Goal: Task Accomplishment & Management: Use online tool/utility

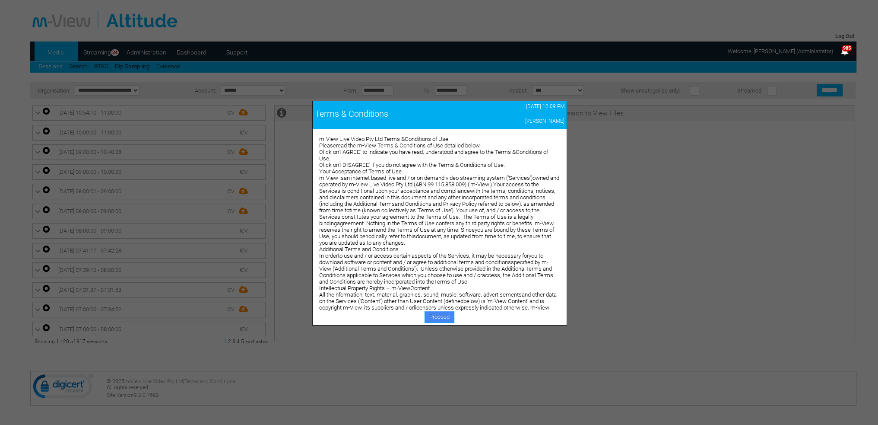
click at [433, 313] on link "Proceed" at bounding box center [440, 317] width 30 height 12
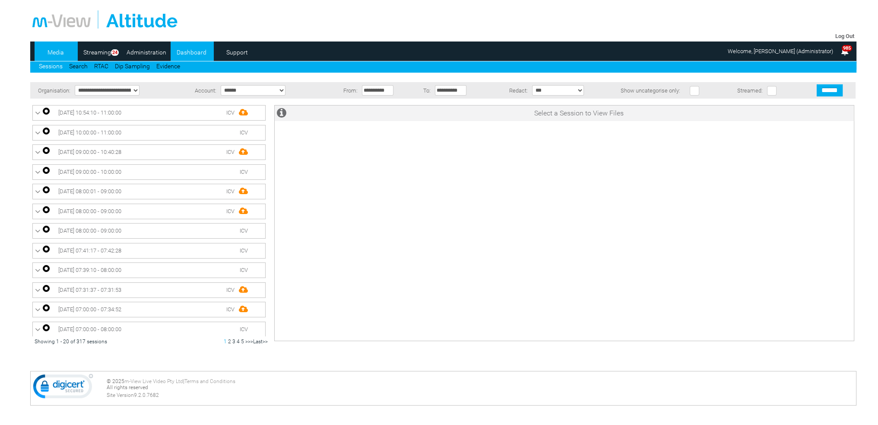
click at [183, 55] on link "Dashboard" at bounding box center [192, 52] width 42 height 13
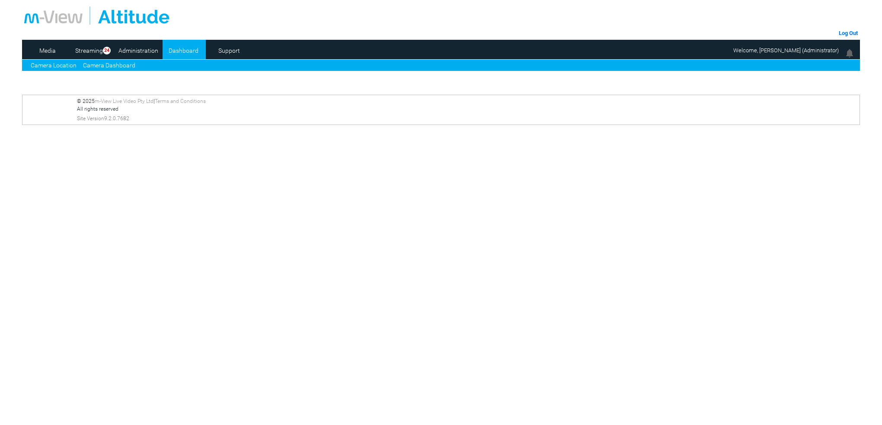
click at [104, 64] on link "Camera Dashboard" at bounding box center [109, 65] width 52 height 9
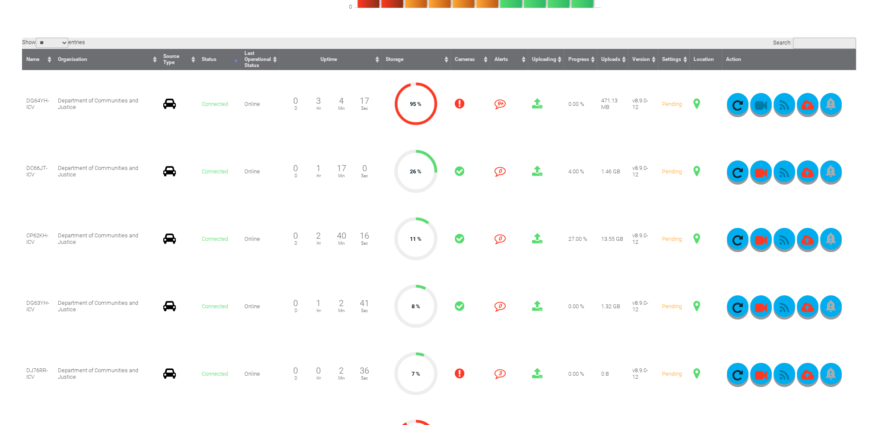
scroll to position [216, 0]
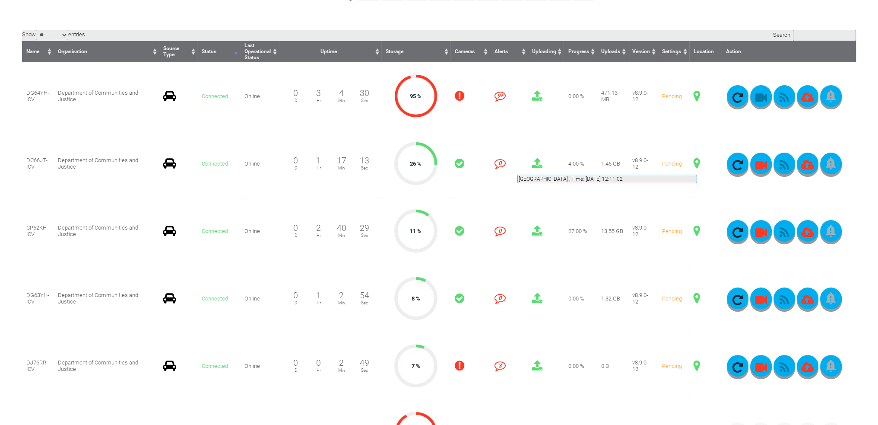
click at [697, 164] on span at bounding box center [697, 163] width 6 height 11
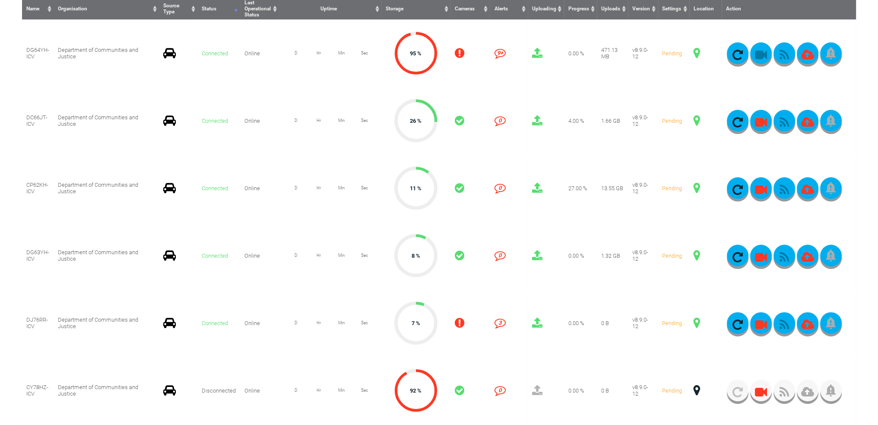
scroll to position [259, 0]
click at [696, 254] on span at bounding box center [697, 254] width 6 height 11
click at [696, 121] on span at bounding box center [697, 120] width 6 height 11
click at [696, 324] on span at bounding box center [697, 322] width 6 height 11
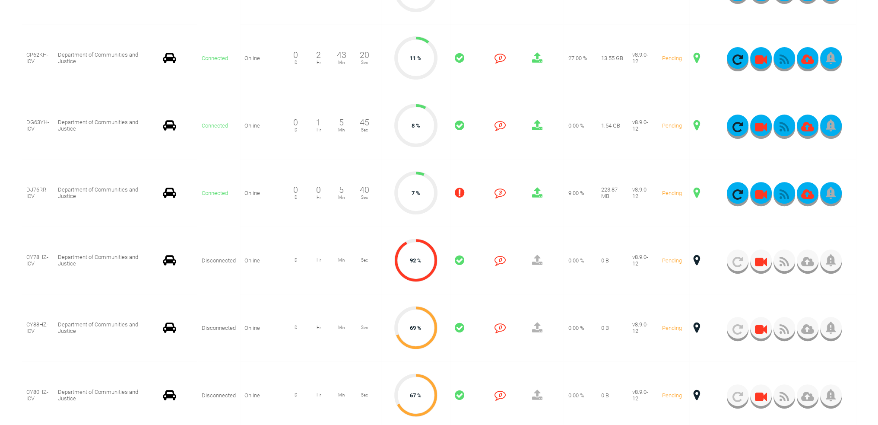
scroll to position [1295, 0]
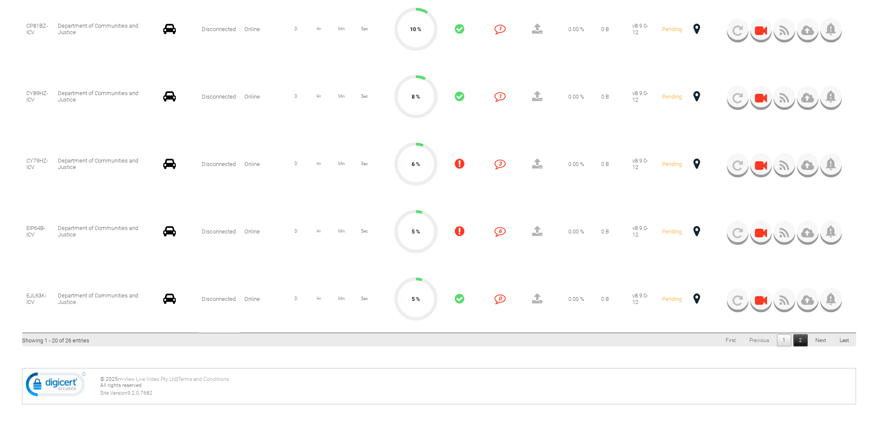
click at [805, 339] on link "2" at bounding box center [801, 340] width 14 height 12
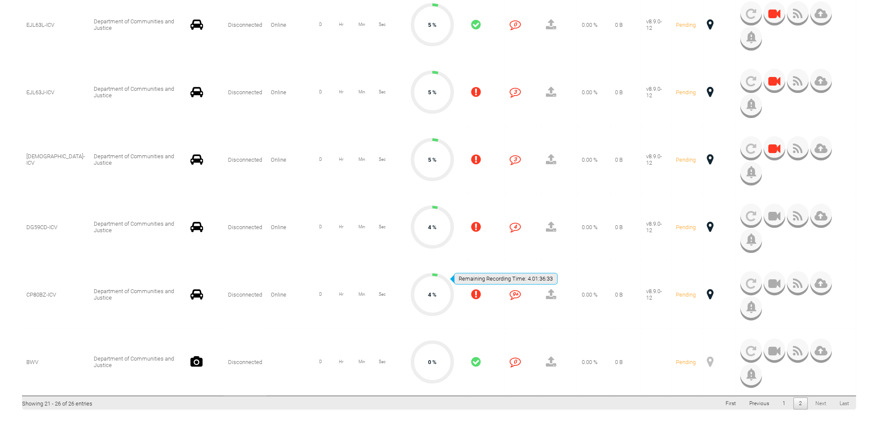
scroll to position [308, 0]
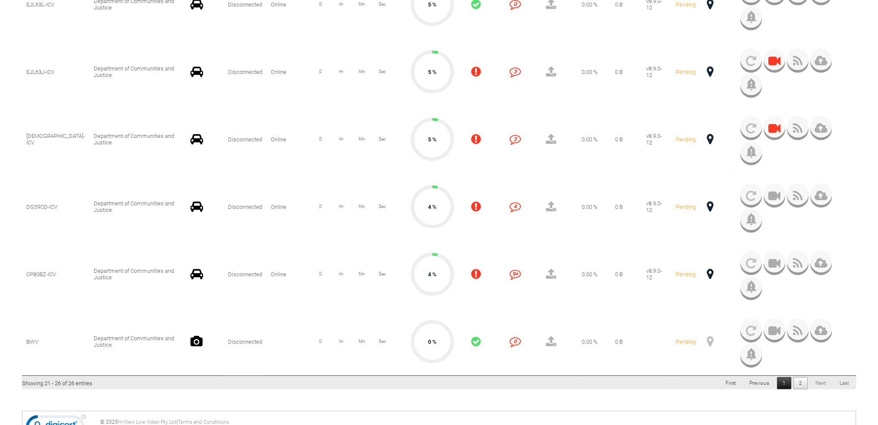
click at [782, 383] on link "1" at bounding box center [784, 383] width 14 height 12
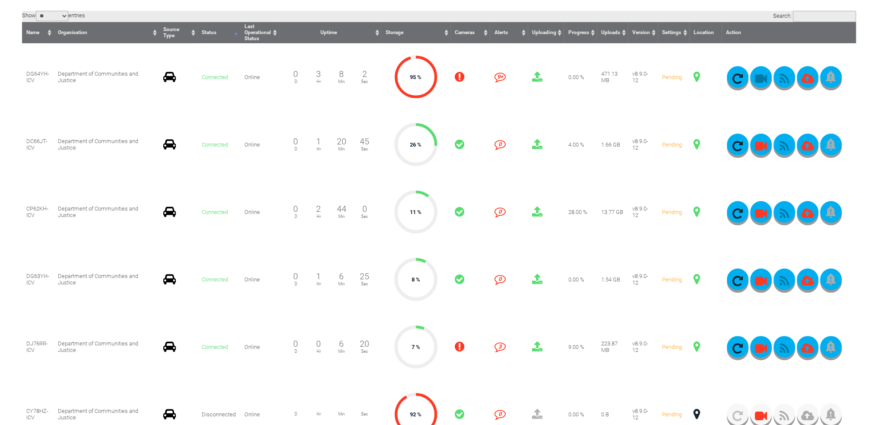
scroll to position [221, 0]
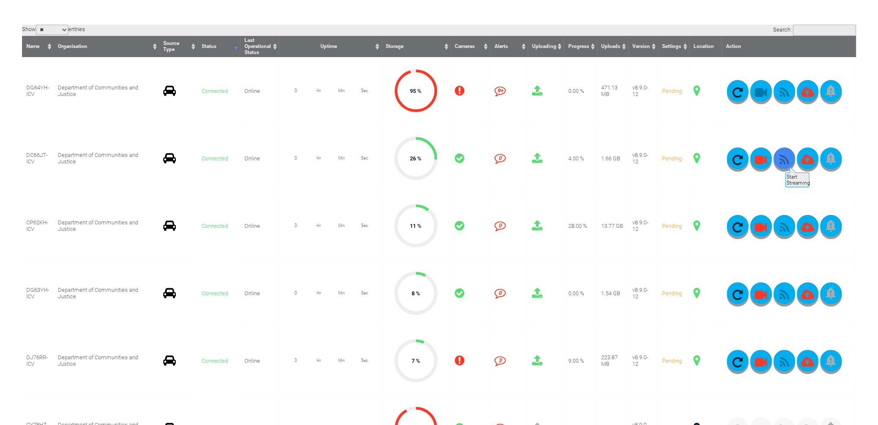
click at [785, 162] on icon "button" at bounding box center [785, 160] width 22 height 12
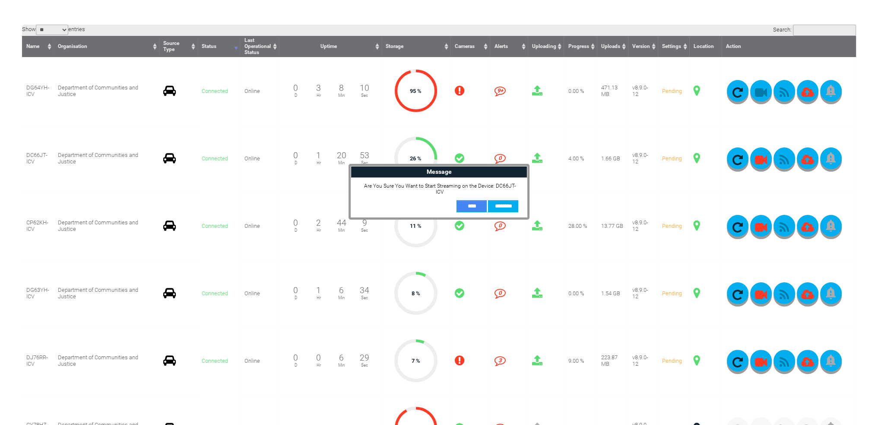
click at [476, 200] on input "**" at bounding box center [472, 206] width 30 height 12
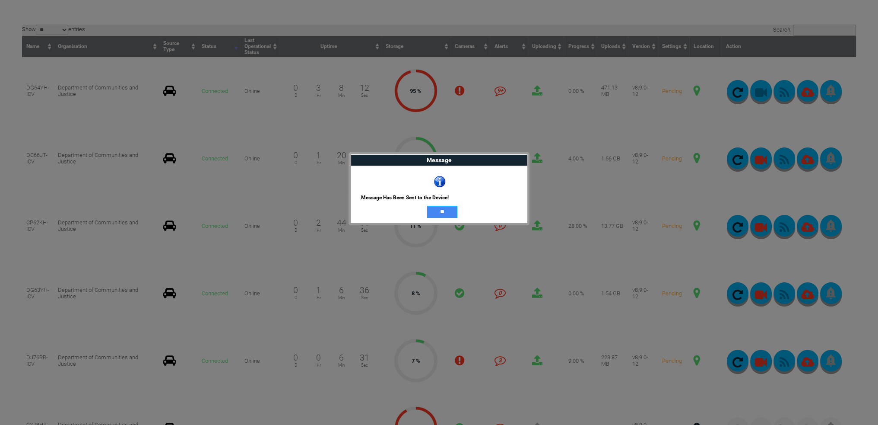
click at [447, 209] on input "**" at bounding box center [442, 212] width 30 height 12
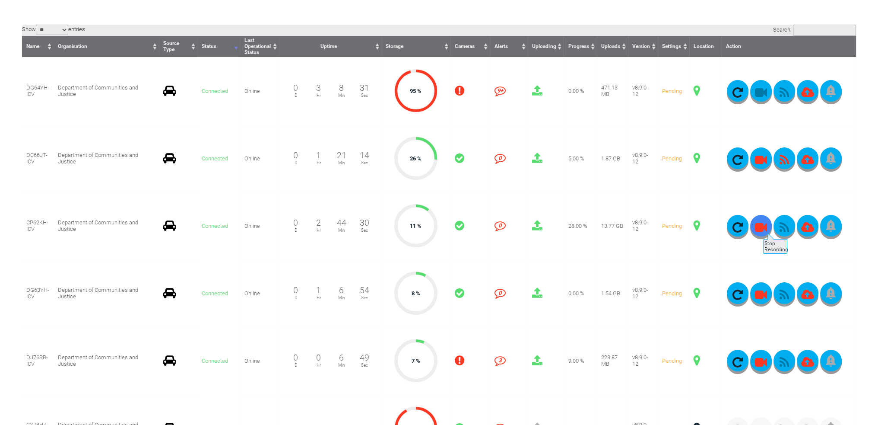
click at [763, 228] on icon "button" at bounding box center [762, 227] width 22 height 12
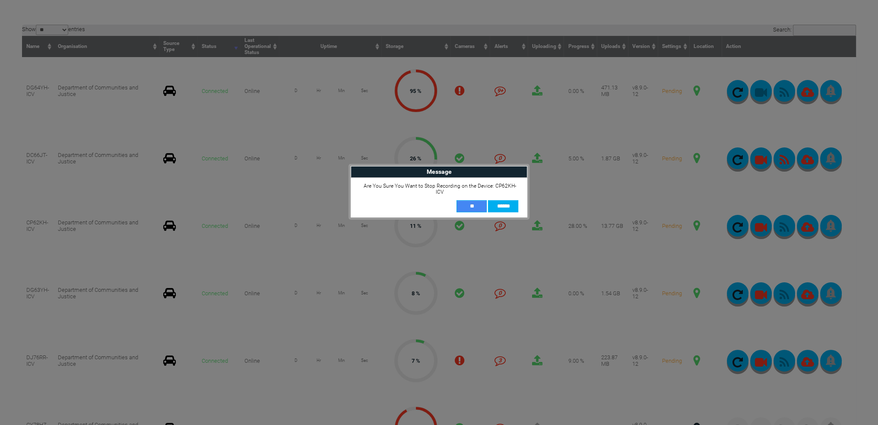
click at [463, 202] on input "**" at bounding box center [472, 206] width 30 height 12
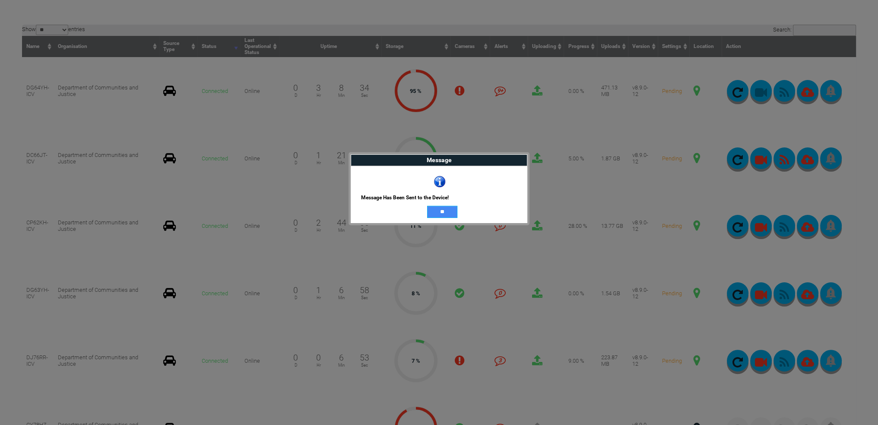
click at [441, 210] on input "**" at bounding box center [442, 212] width 30 height 12
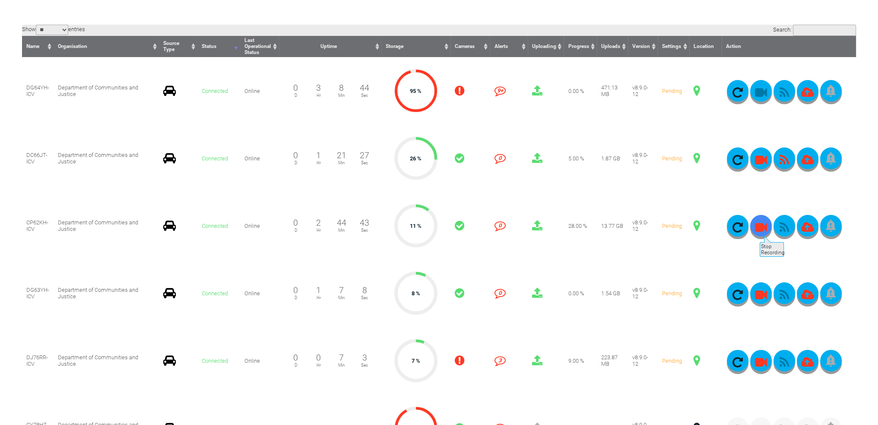
click at [759, 231] on icon "button" at bounding box center [762, 227] width 22 height 12
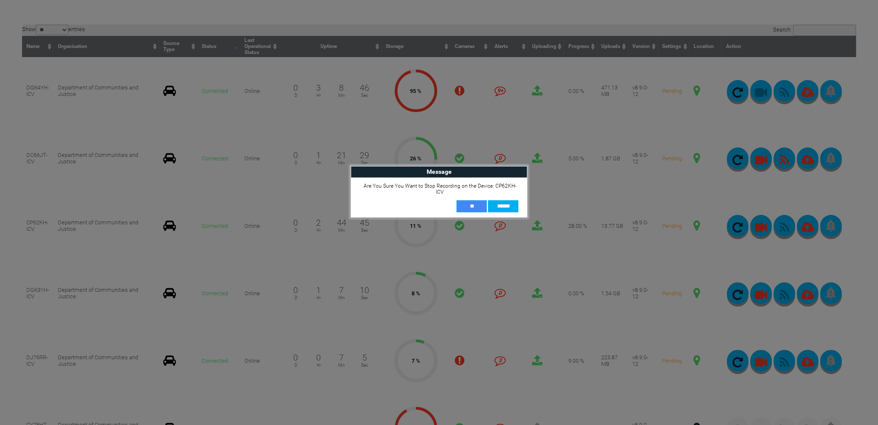
click at [477, 204] on input "**" at bounding box center [472, 206] width 30 height 12
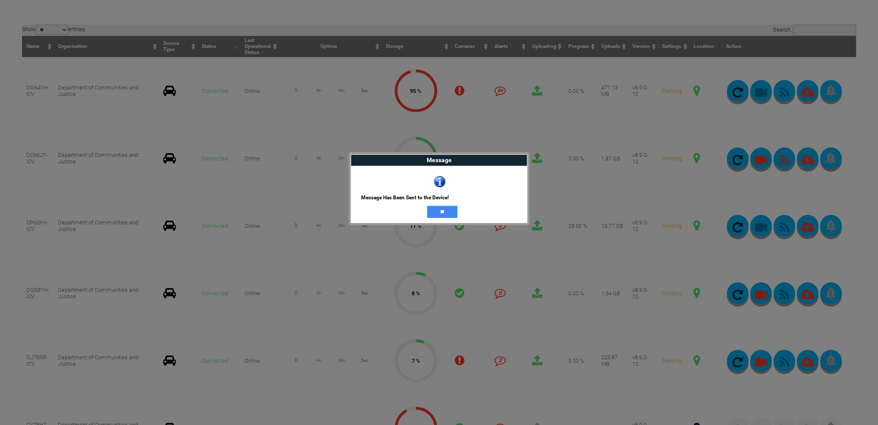
click at [439, 213] on input "**" at bounding box center [442, 212] width 30 height 12
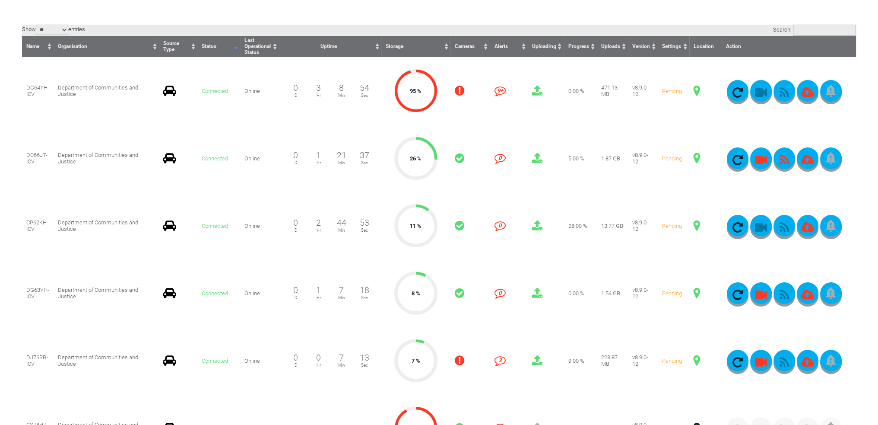
scroll to position [5, 0]
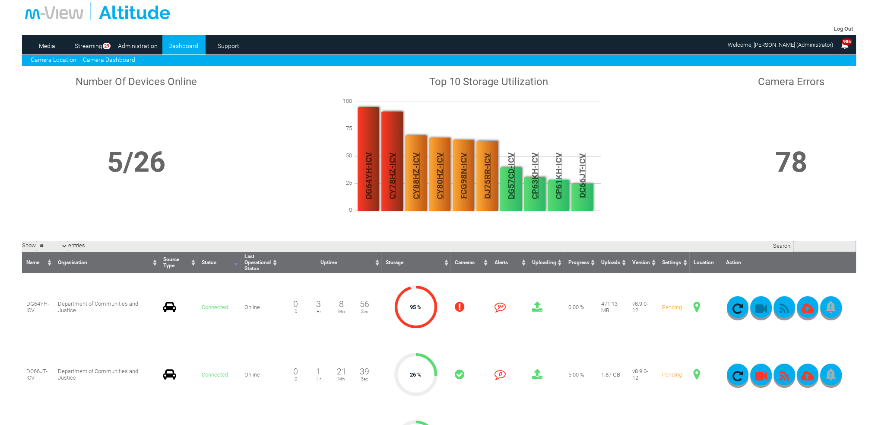
click at [65, 57] on link "Camera Location" at bounding box center [54, 59] width 46 height 7
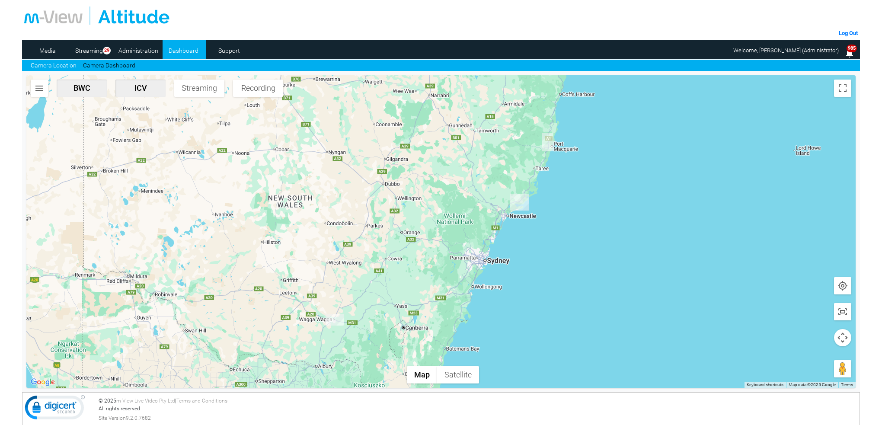
click at [522, 201] on img "DC66JT-ICV" at bounding box center [518, 202] width 19 height 17
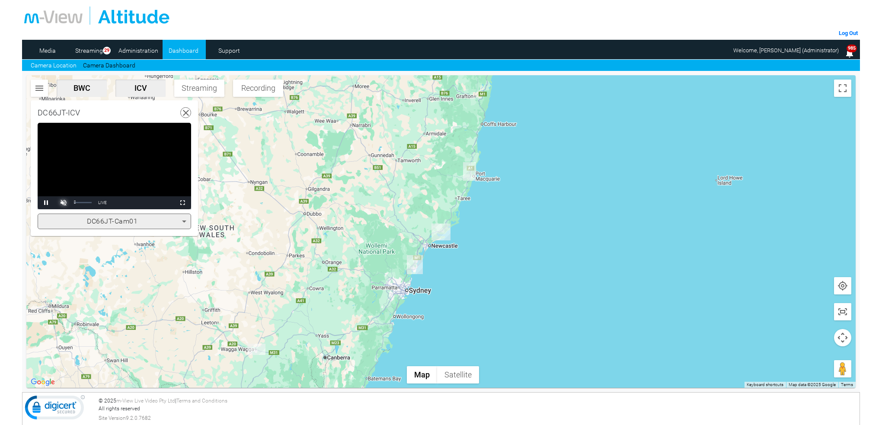
click at [62, 203] on span "Video Player" at bounding box center [63, 203] width 17 height 0
drag, startPoint x: 92, startPoint y: 207, endPoint x: 111, endPoint y: 207, distance: 18.6
click at [111, 207] on div "Pause Skip Backward Mute 100% Current Time 0:13 / Duration -:-:- Loaded : 0.00%…" at bounding box center [114, 202] width 153 height 13
click at [111, 205] on div "Pause Skip Backward Mute 100% Current Time 0:15 / Duration -:-:- Loaded : 0.00%…" at bounding box center [114, 202] width 153 height 13
click at [181, 221] on icon at bounding box center [184, 221] width 10 height 10
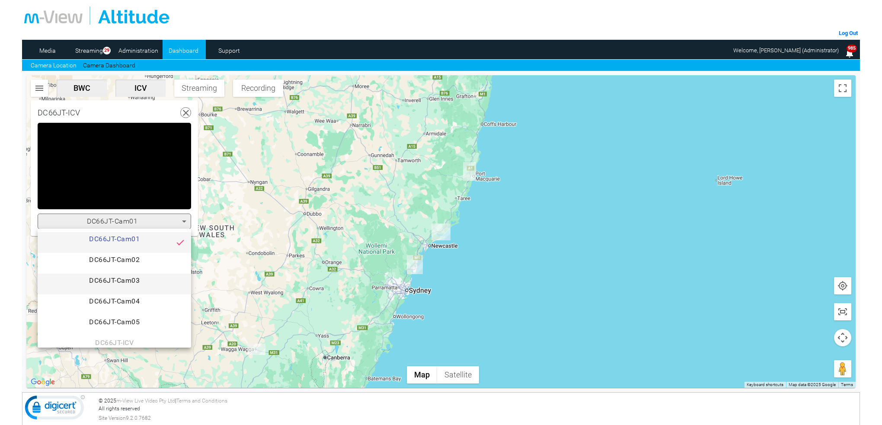
click at [143, 283] on span "DC66JT-Cam03" at bounding box center [115, 283] width 140 height 17
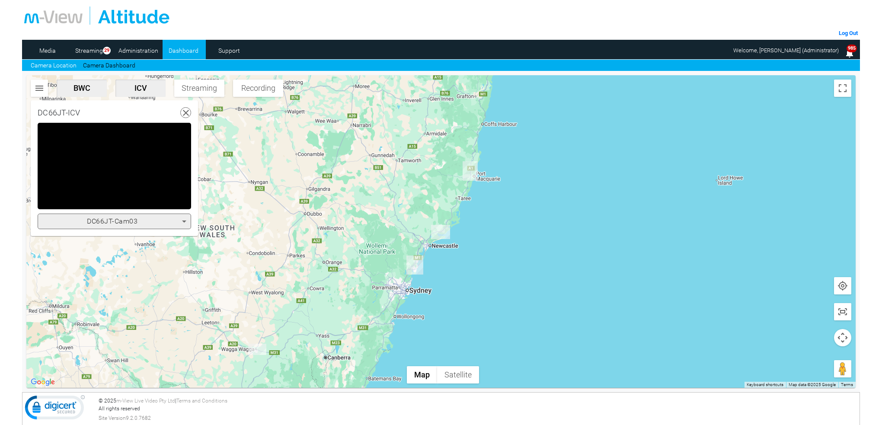
click at [182, 220] on icon at bounding box center [184, 221] width 4 height 2
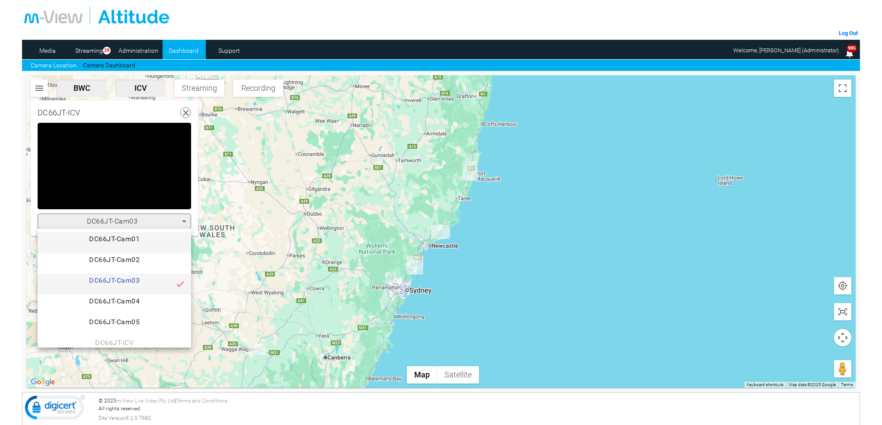
click at [143, 240] on span "DC66JT-Cam01" at bounding box center [115, 242] width 140 height 17
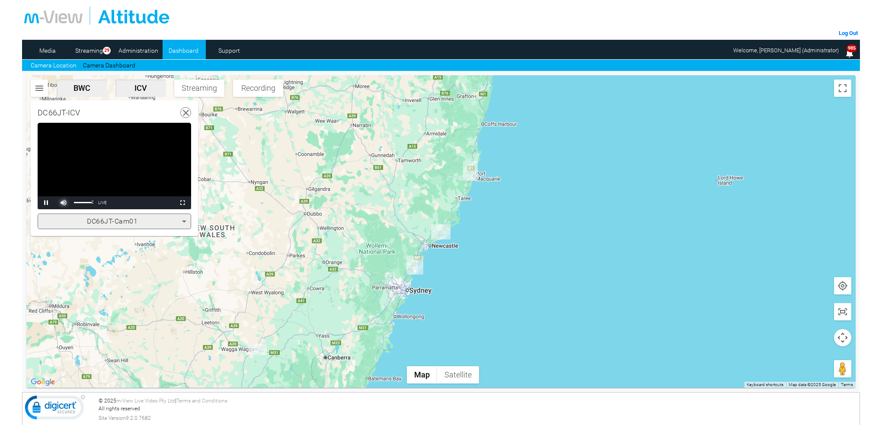
click at [66, 203] on span "Video Player" at bounding box center [63, 203] width 17 height 0
click at [181, 203] on span "Video Player" at bounding box center [182, 203] width 17 height 0
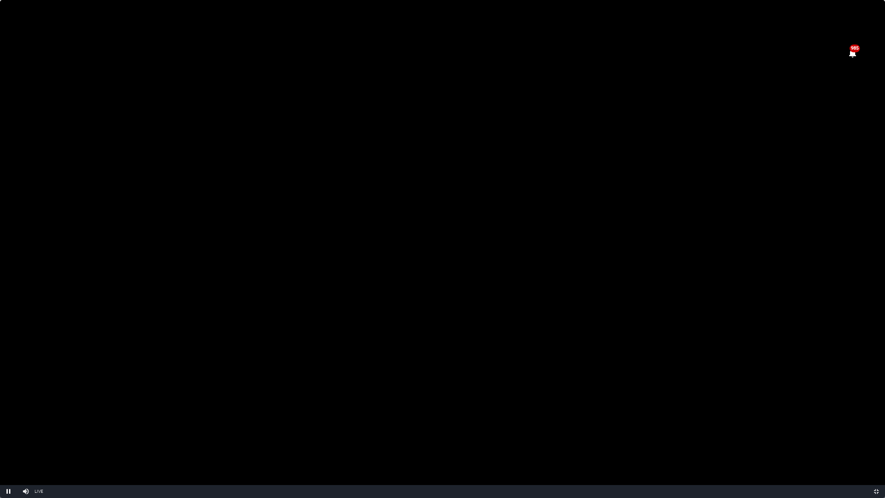
click at [579, 214] on video "Video Player" at bounding box center [442, 249] width 885 height 498
drag, startPoint x: 579, startPoint y: 214, endPoint x: 579, endPoint y: 162, distance: 52.3
click at [579, 214] on video "Video Player" at bounding box center [442, 249] width 885 height 498
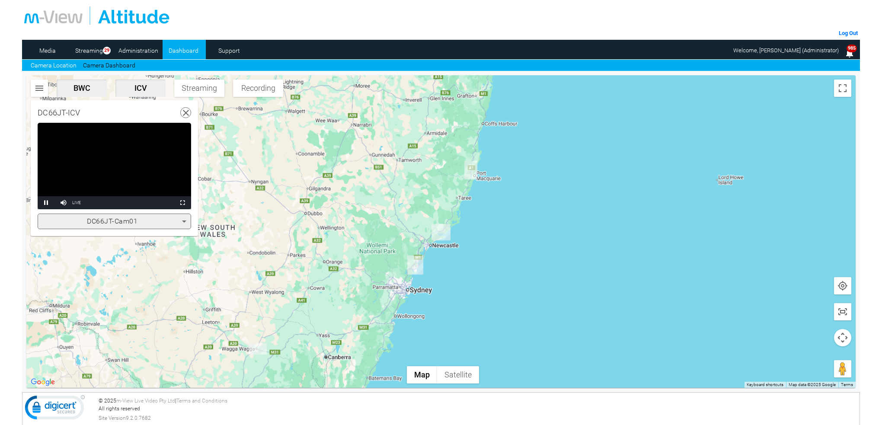
click at [185, 112] on icon at bounding box center [186, 113] width 11 height 11
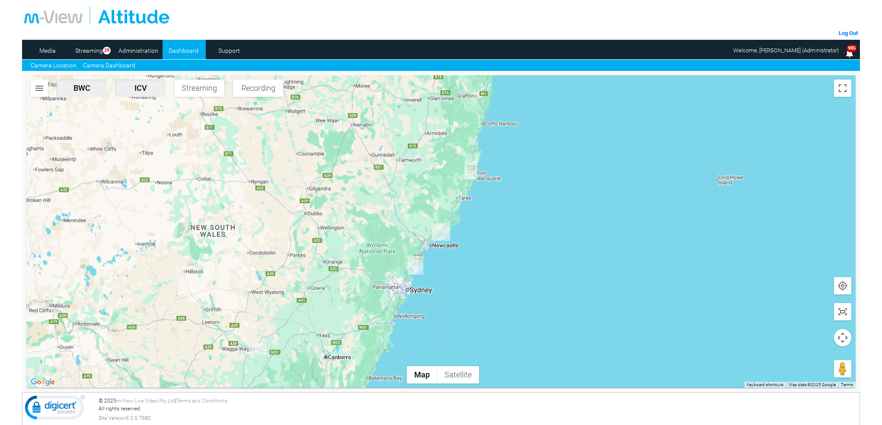
click at [99, 64] on link "Camera Dashboard" at bounding box center [109, 65] width 52 height 9
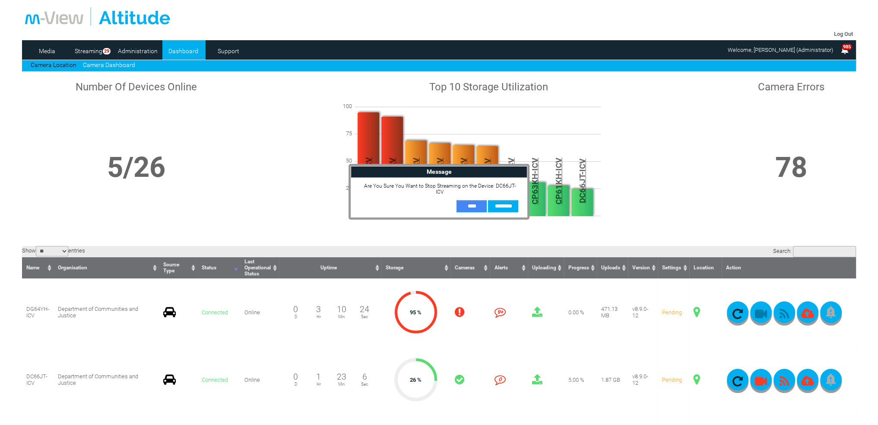
click at [474, 200] on input "**" at bounding box center [472, 206] width 30 height 12
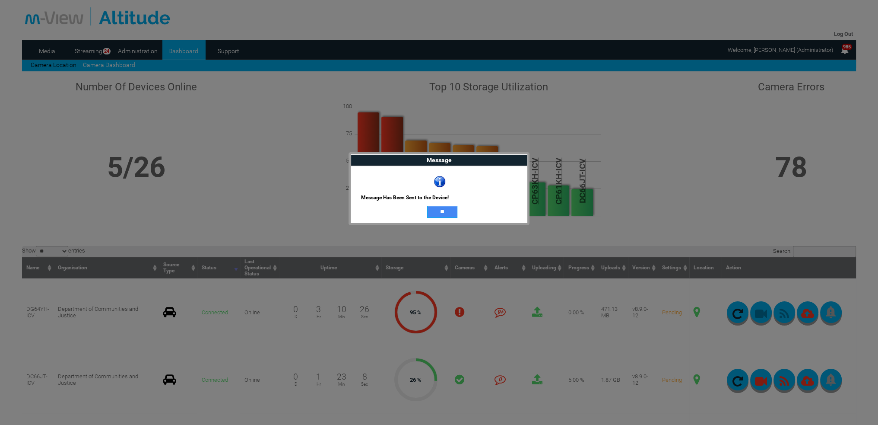
click at [455, 210] on input "**" at bounding box center [442, 212] width 30 height 12
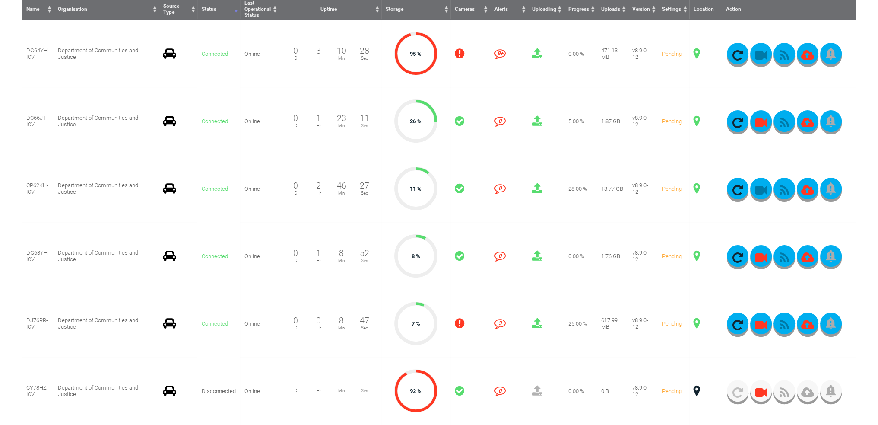
scroll to position [259, 0]
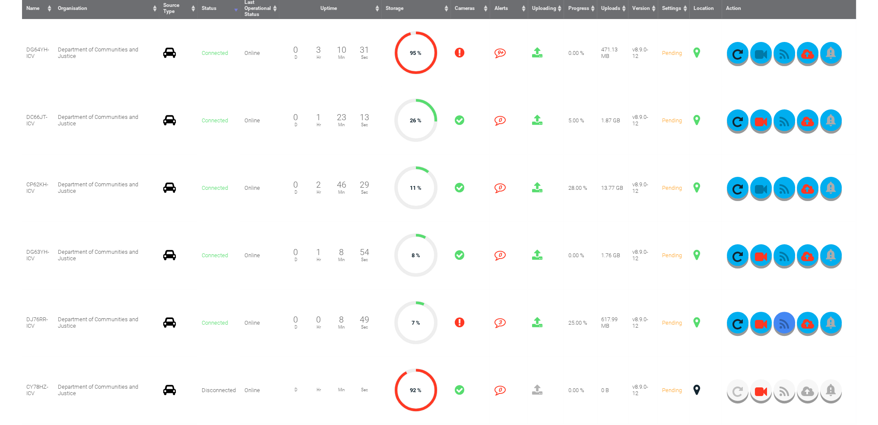
click at [785, 318] on button "button" at bounding box center [785, 323] width 22 height 22
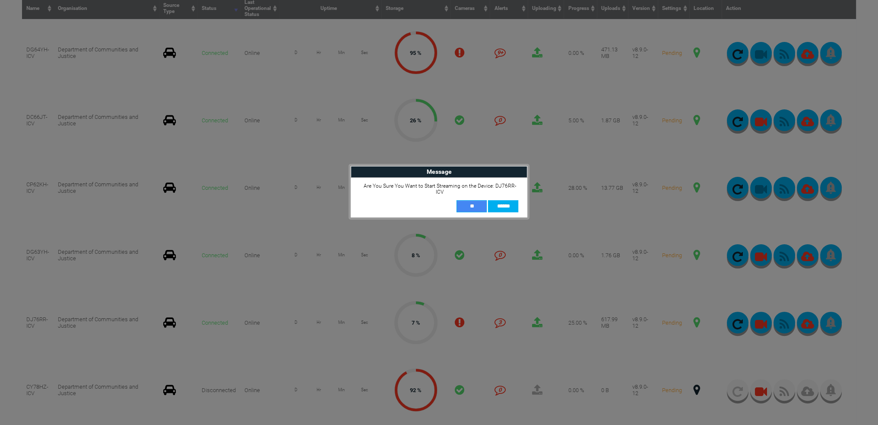
click at [469, 201] on input "**" at bounding box center [472, 206] width 30 height 12
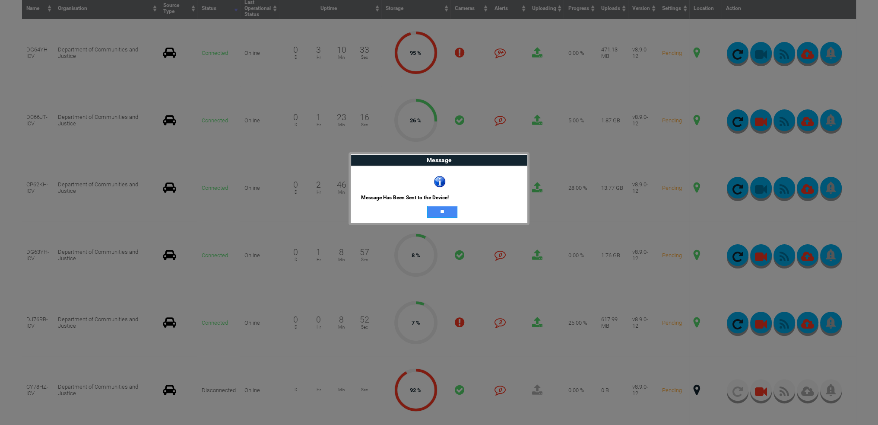
click at [439, 210] on input "**" at bounding box center [442, 212] width 30 height 12
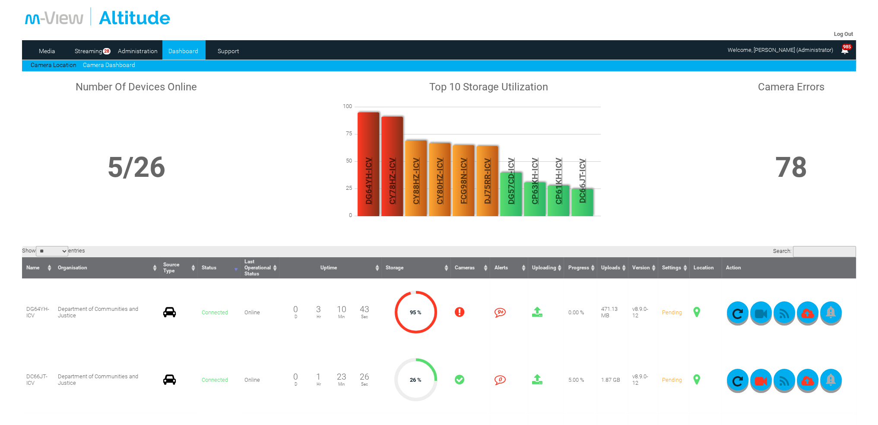
scroll to position [0, 0]
click at [65, 64] on link "Camera Location" at bounding box center [54, 64] width 46 height 7
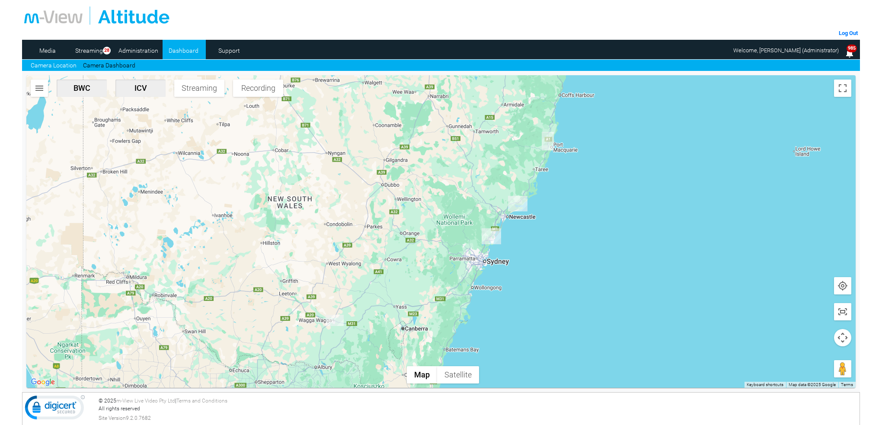
click at [339, 323] on img "DJ76RR-ICV" at bounding box center [334, 320] width 18 height 11
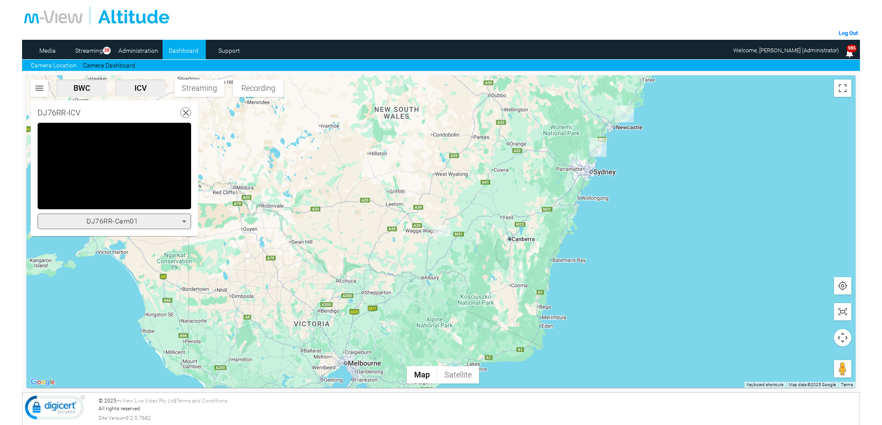
click at [181, 220] on icon at bounding box center [184, 221] width 10 height 10
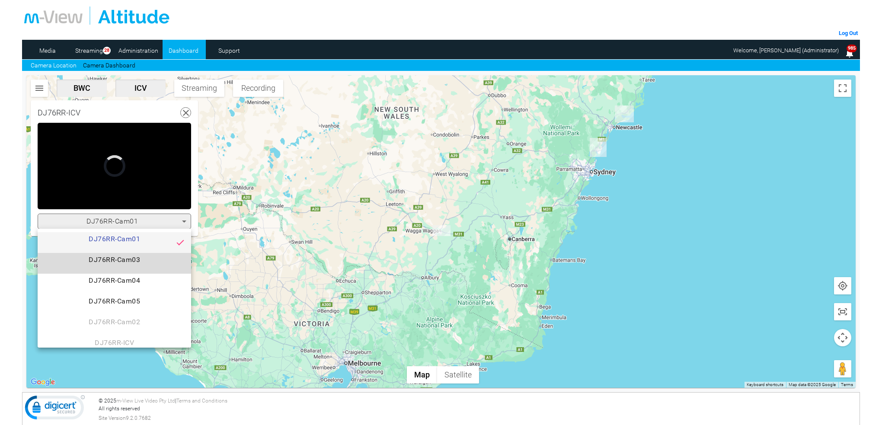
click at [154, 259] on span "DJ76RR-Cam03" at bounding box center [115, 263] width 140 height 17
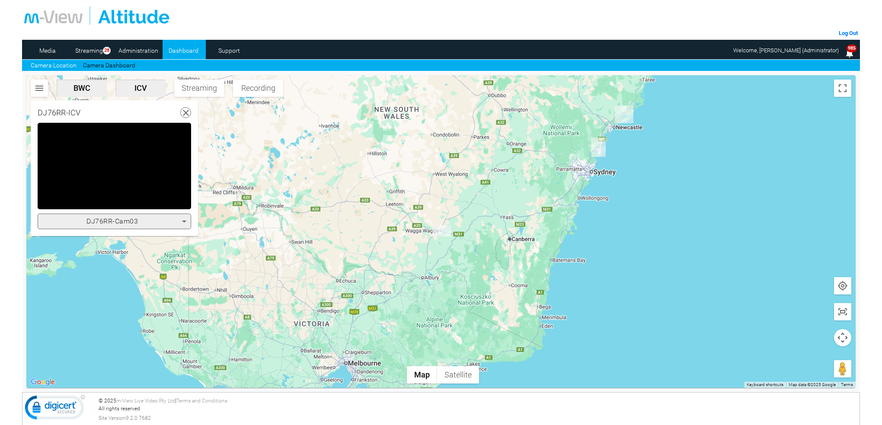
click at [185, 221] on icon at bounding box center [184, 221] width 4 height 2
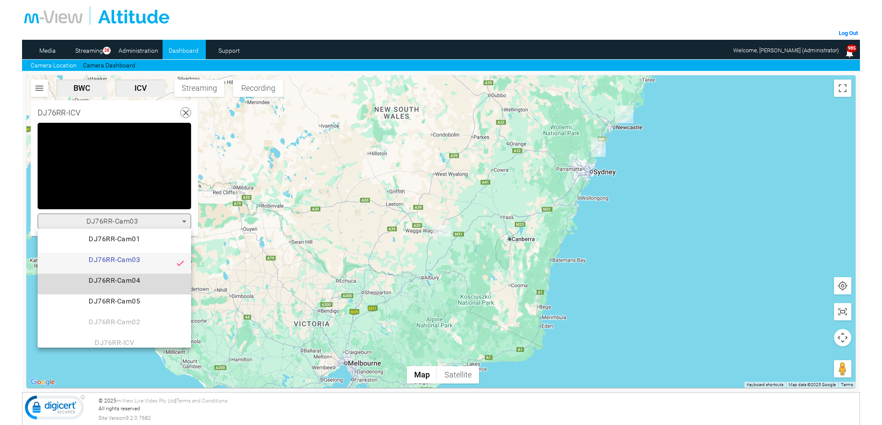
click at [143, 280] on span "DJ76RR-Cam04" at bounding box center [115, 283] width 140 height 17
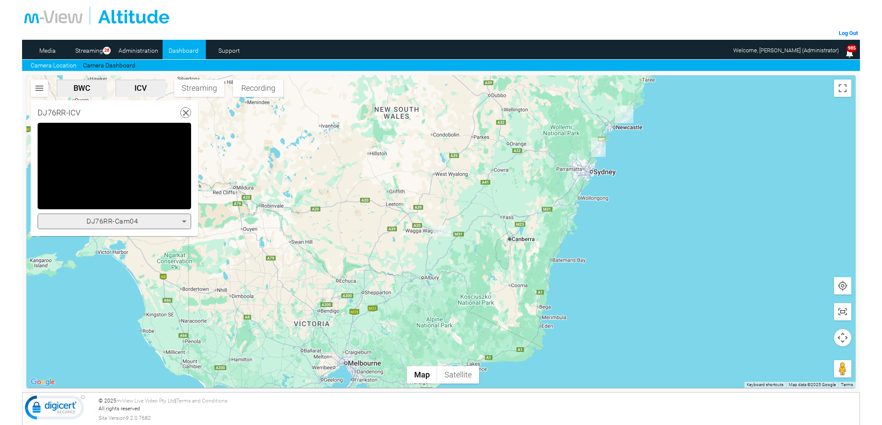
click at [183, 219] on icon at bounding box center [184, 221] width 10 height 10
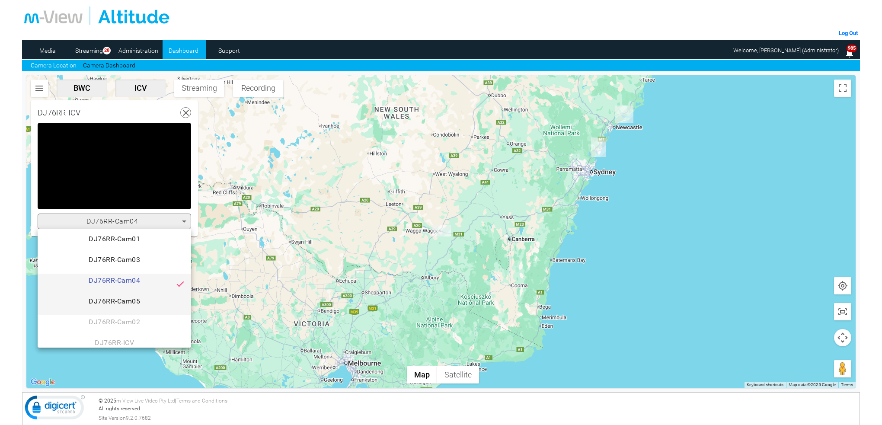
click at [145, 298] on span "DJ76RR-Cam05" at bounding box center [115, 304] width 140 height 17
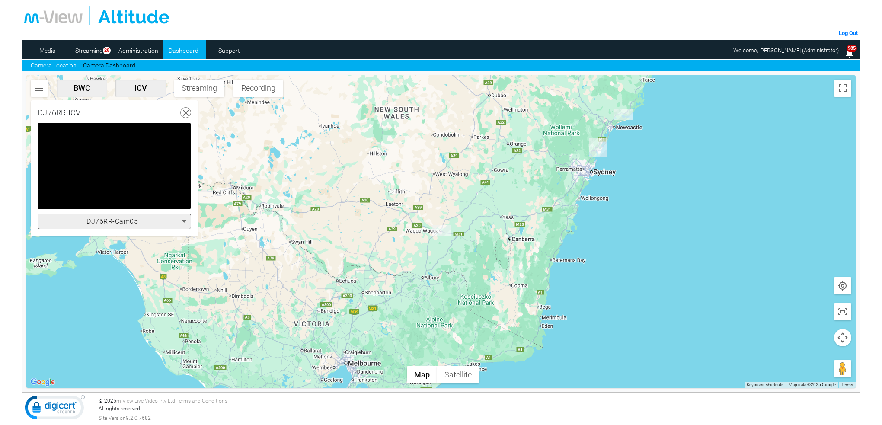
click at [183, 220] on icon at bounding box center [184, 221] width 4 height 2
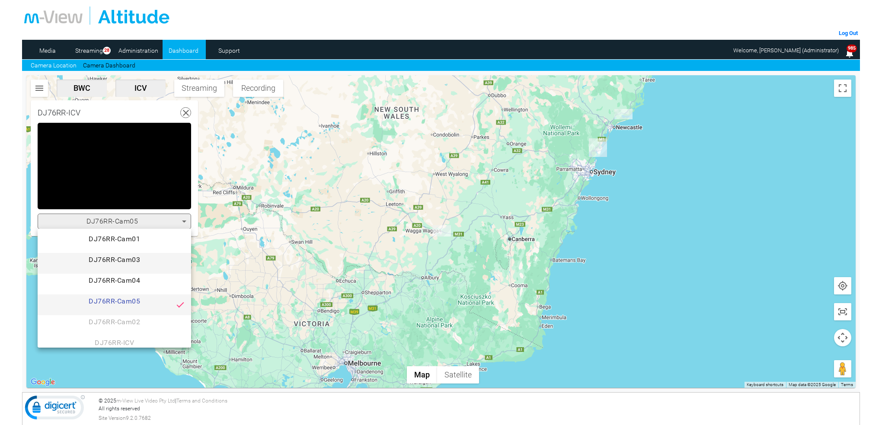
click at [129, 257] on span "DJ76RR-Cam03" at bounding box center [115, 263] width 140 height 17
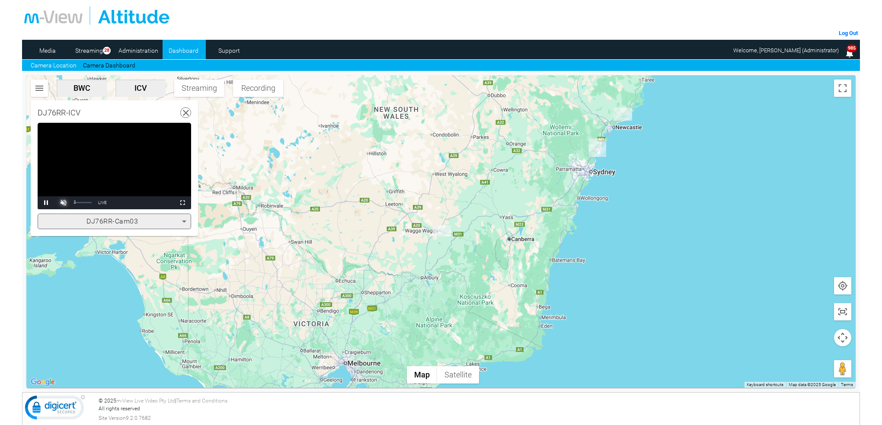
click at [67, 203] on span "Video Player" at bounding box center [63, 203] width 17 height 0
click at [183, 220] on icon at bounding box center [184, 221] width 4 height 2
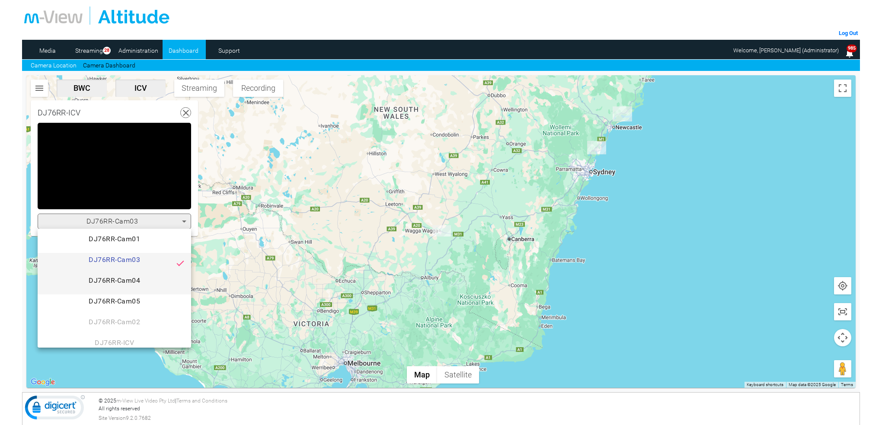
click at [137, 279] on span "DJ76RR-Cam04" at bounding box center [115, 283] width 140 height 17
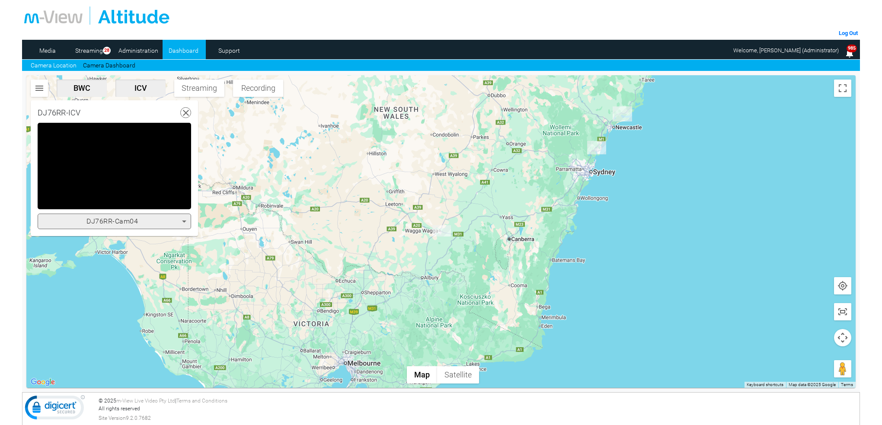
click at [185, 219] on icon at bounding box center [184, 221] width 10 height 10
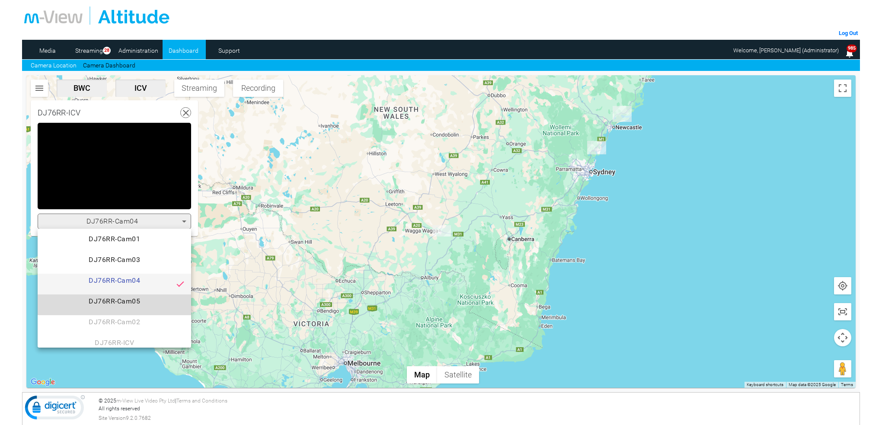
click at [135, 301] on span "DJ76RR-Cam05" at bounding box center [115, 304] width 140 height 17
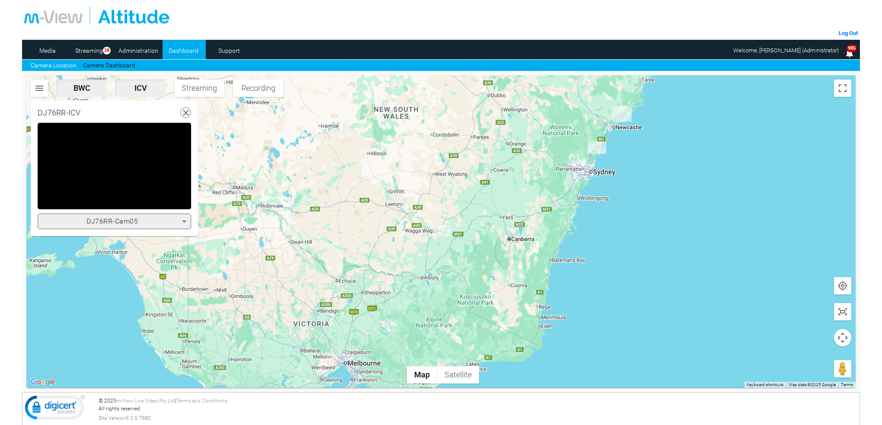
click at [181, 221] on icon at bounding box center [184, 221] width 10 height 10
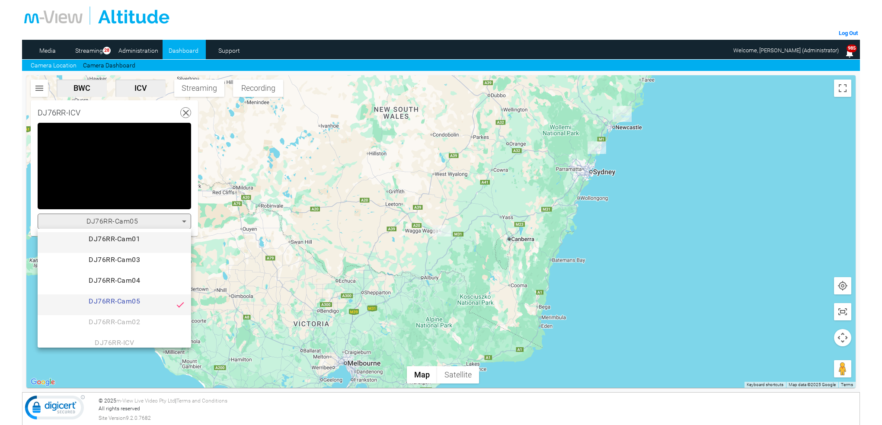
click at [132, 235] on span "DJ76RR-Cam01" at bounding box center [115, 242] width 140 height 17
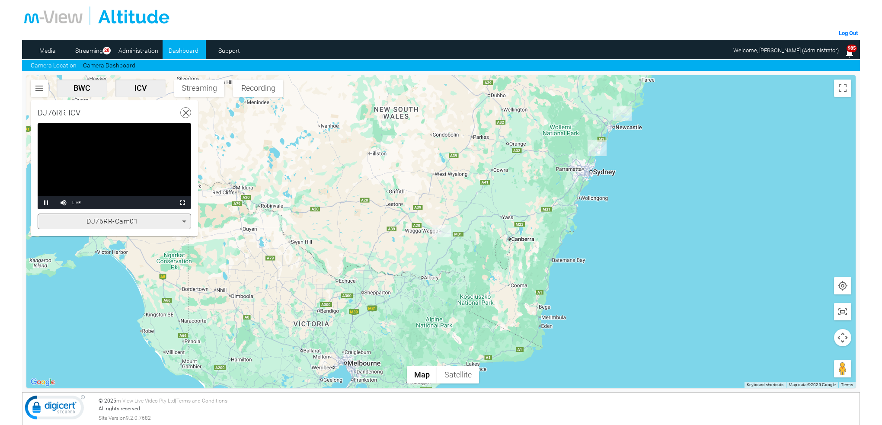
click at [183, 113] on icon at bounding box center [186, 113] width 11 height 11
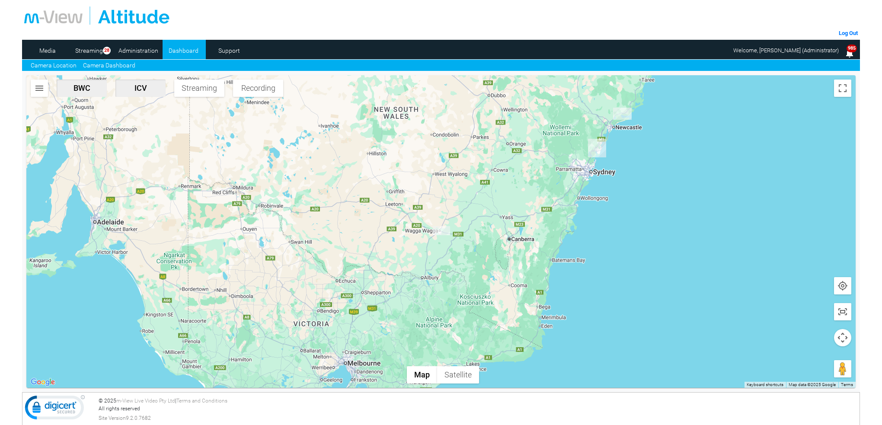
click at [101, 66] on link "Camera Dashboard" at bounding box center [109, 65] width 52 height 9
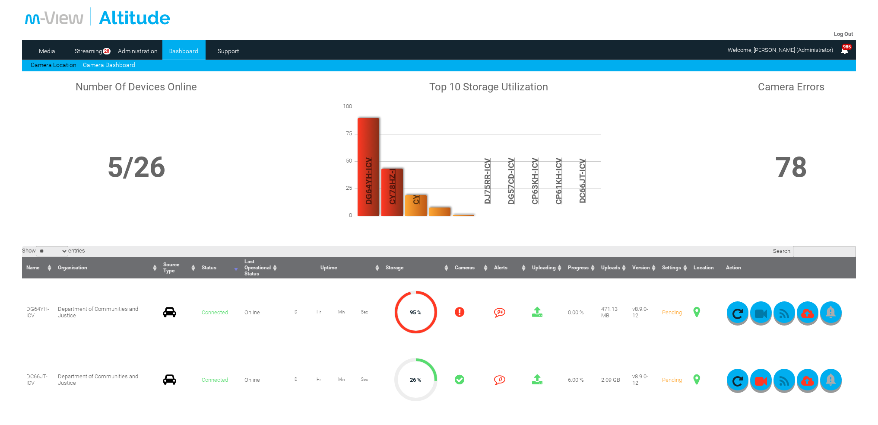
scroll to position [302, 0]
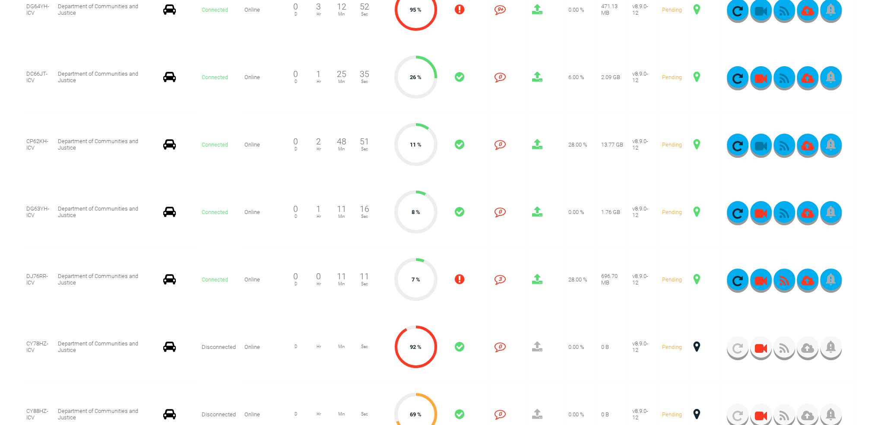
click at [696, 281] on span at bounding box center [697, 279] width 6 height 11
